Goal: Task Accomplishment & Management: Manage account settings

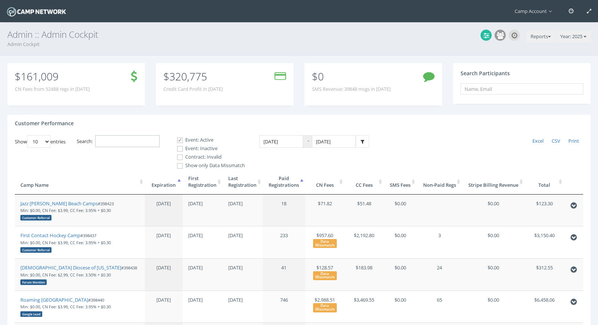
click at [149, 137] on input "Search:" at bounding box center [127, 141] width 64 height 12
paste input "Maestro"
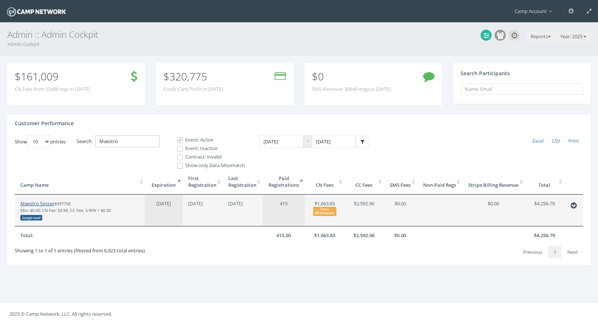
type input "Maestro"
click at [49, 202] on link "Maestro Soccer" at bounding box center [37, 203] width 34 height 7
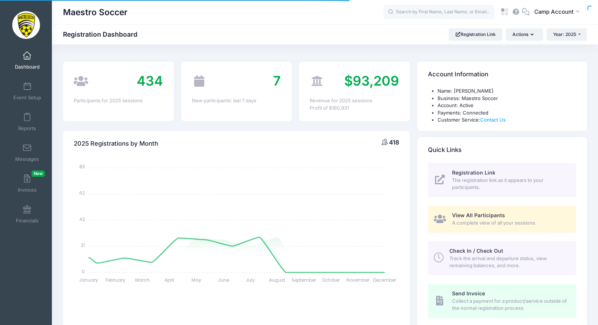
select select
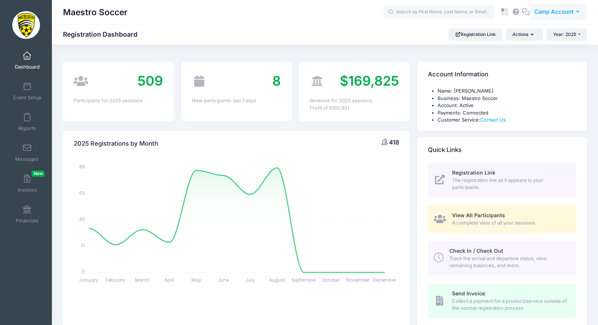
click at [546, 12] on span "Camp Account" at bounding box center [553, 12] width 39 height 8
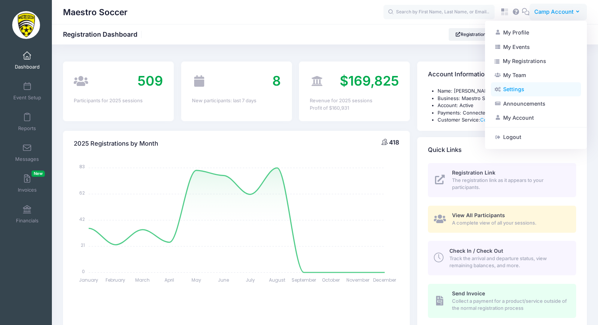
click at [511, 86] on link "Settings" at bounding box center [536, 89] width 90 height 14
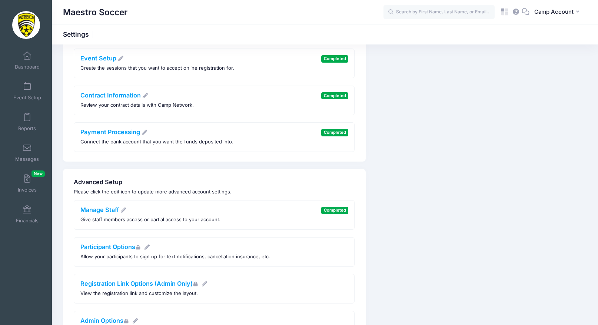
scroll to position [132, 0]
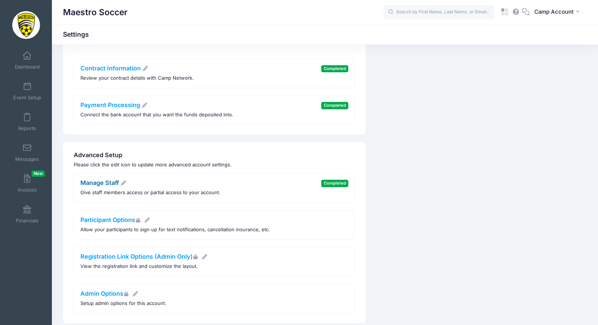
click at [116, 186] on link "Manage Staff" at bounding box center [103, 182] width 46 height 7
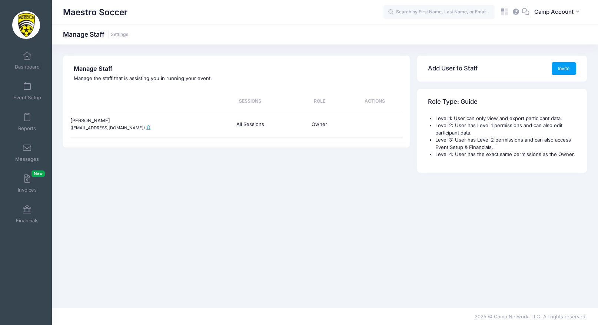
click at [136, 130] on div "Jim Buchanan (soccer@maestrosoccer.com)" at bounding box center [139, 124] width 139 height 27
click at [146, 129] on span at bounding box center [148, 127] width 4 height 4
